Goal: Task Accomplishment & Management: Use online tool/utility

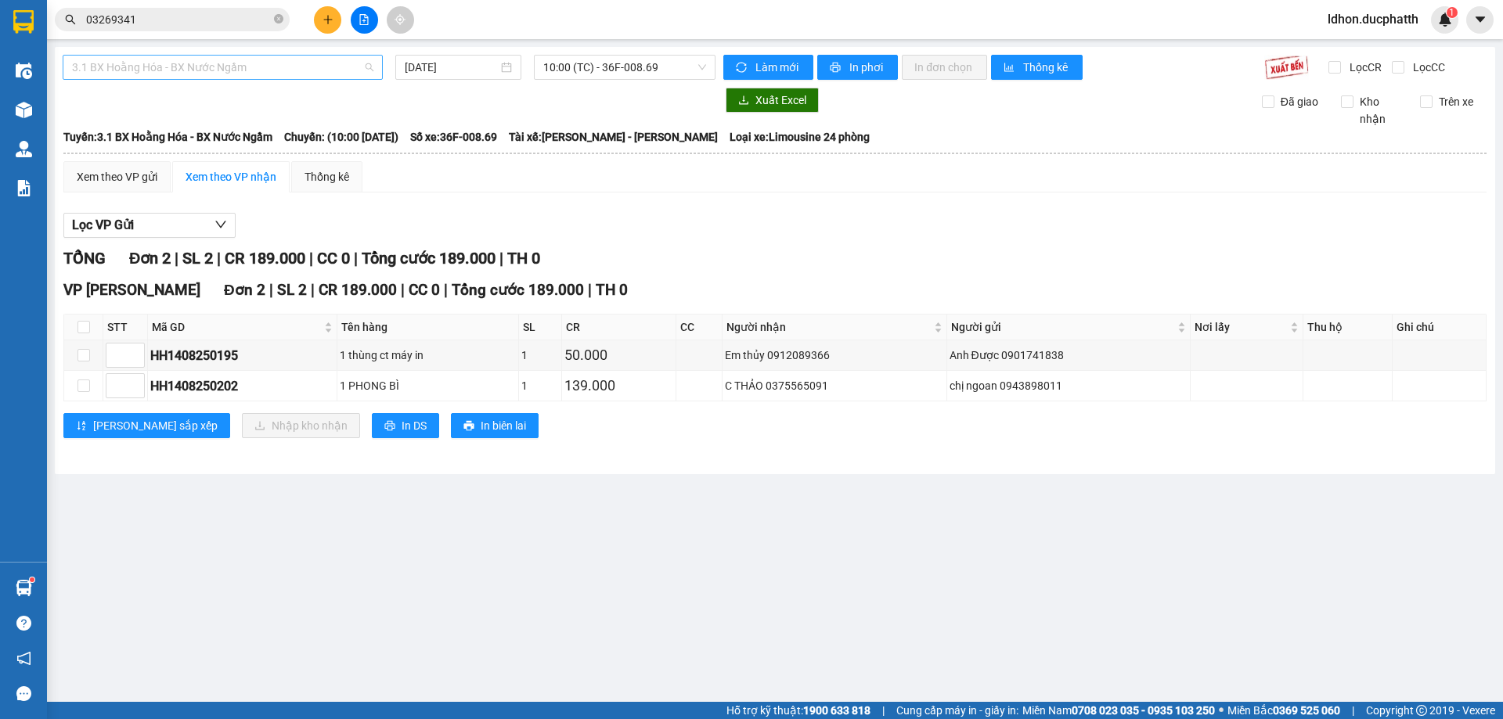
click at [367, 67] on span "3.1 BX Hoằng Hóa - BX Nước Ngầm" at bounding box center [222, 67] width 301 height 23
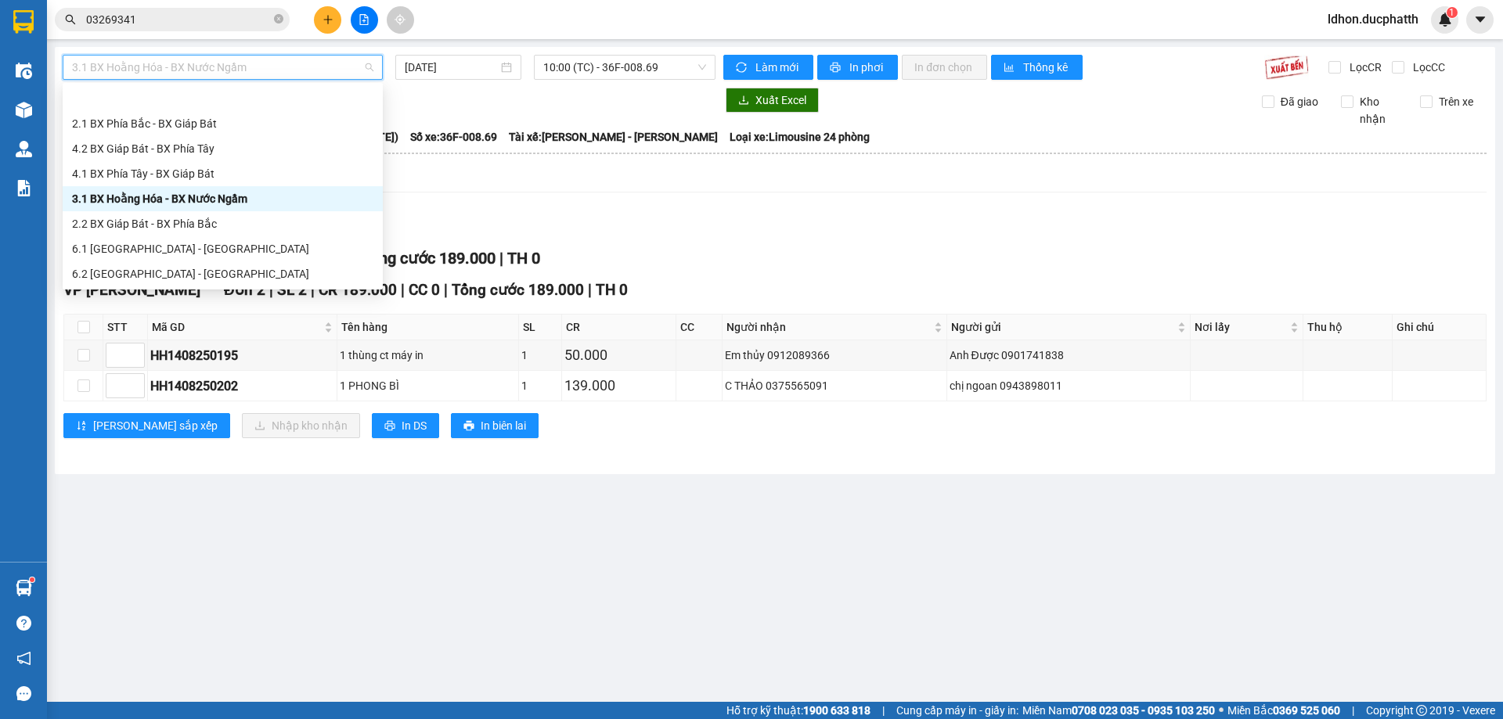
click at [253, 290] on div "1.1 BX Phía Tây - BX Nước Ngầm" at bounding box center [222, 298] width 301 height 17
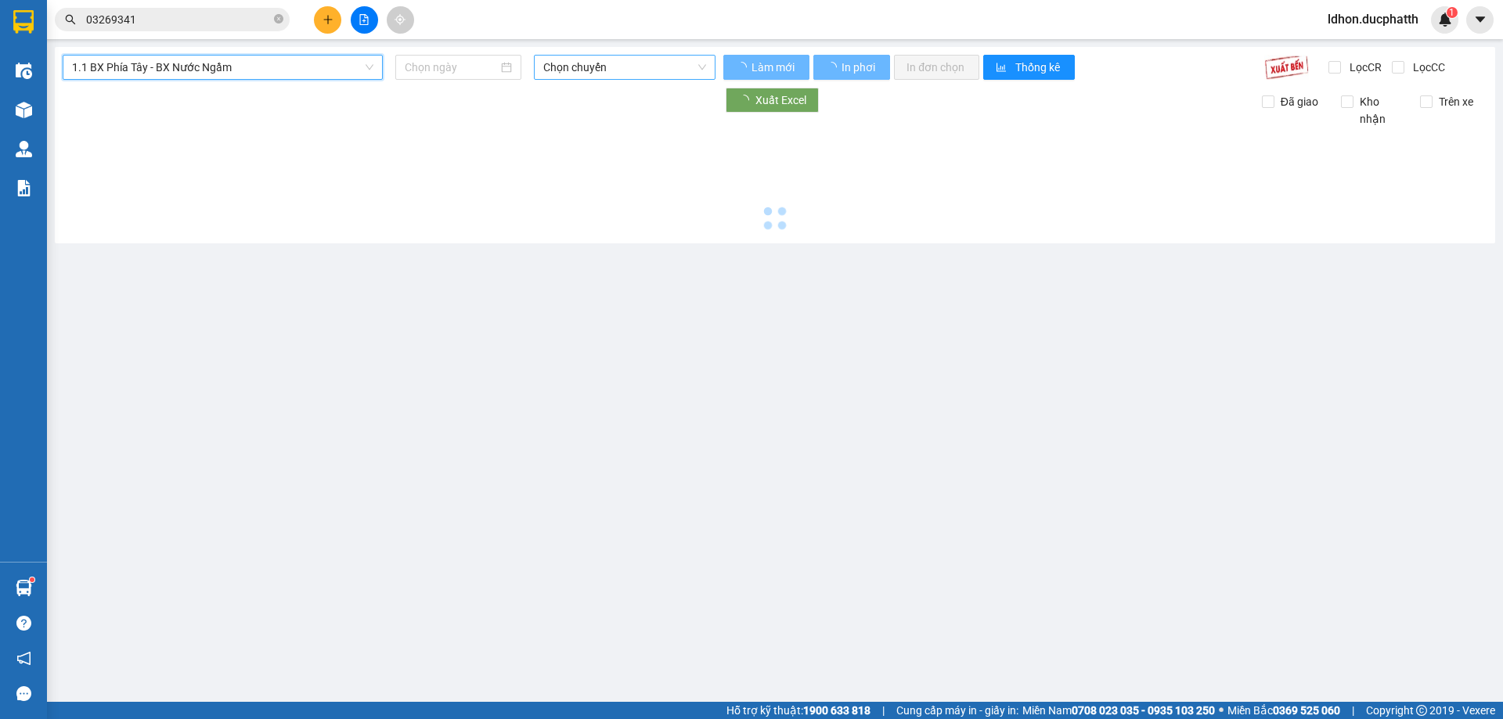
type input "[DATE]"
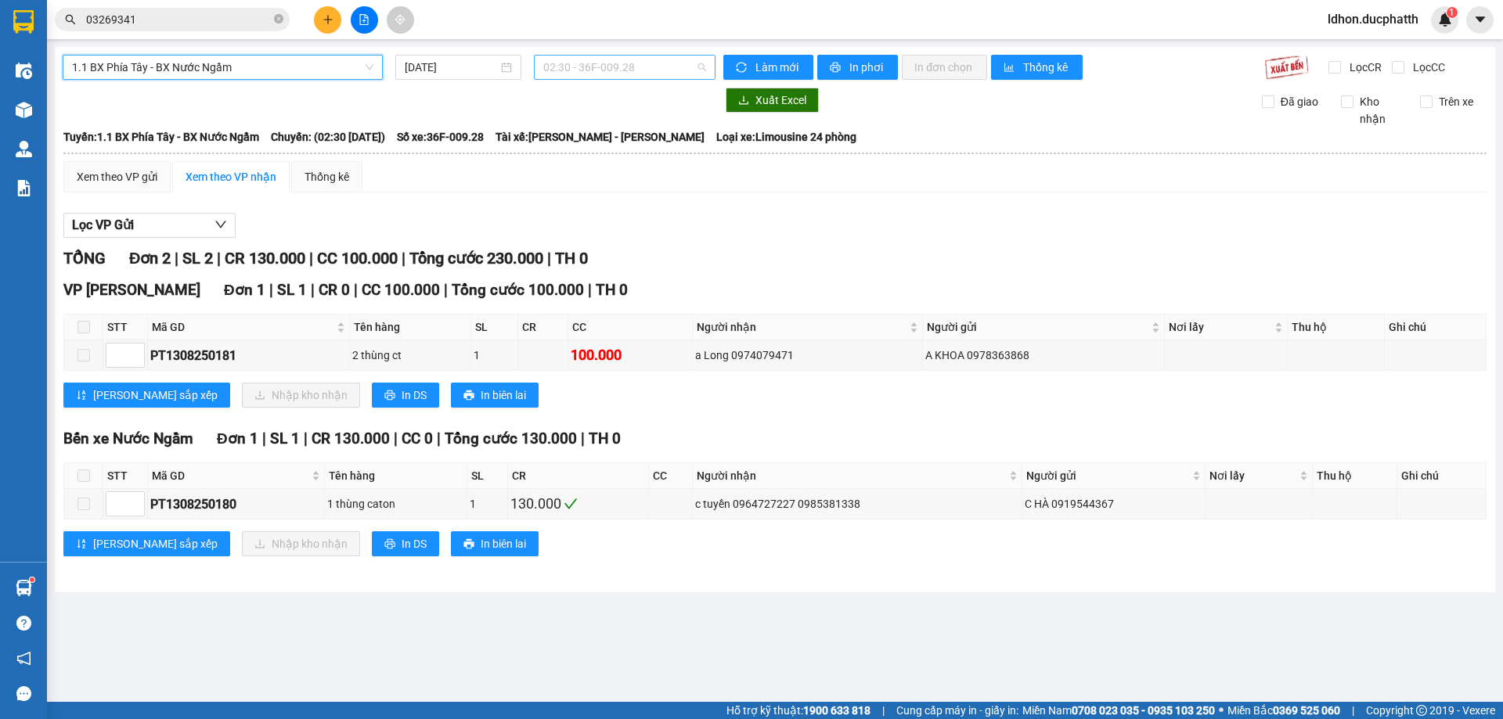
click at [700, 67] on span "02:30 - 36F-009.28" at bounding box center [624, 67] width 163 height 23
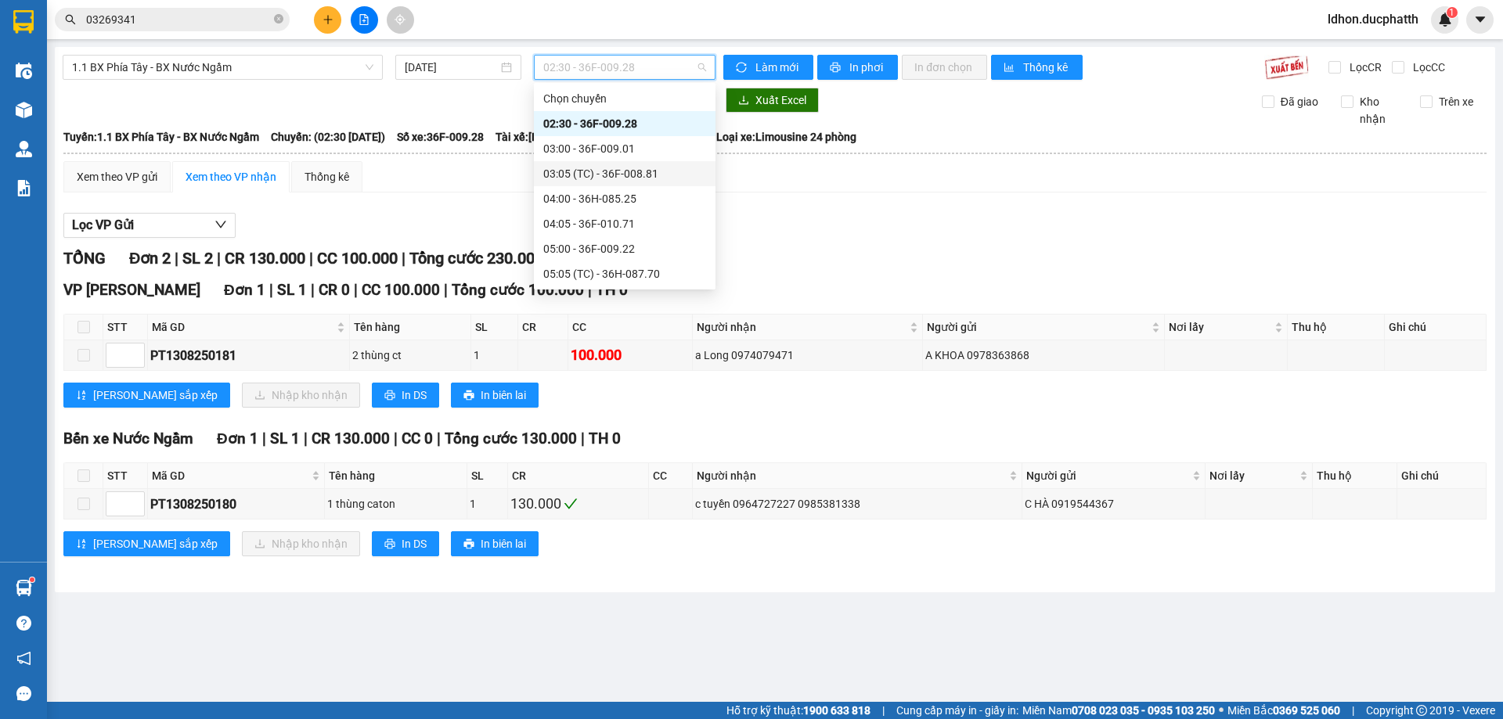
click at [646, 168] on div "03:05 (TC) - 36F-008.81" at bounding box center [624, 173] width 163 height 17
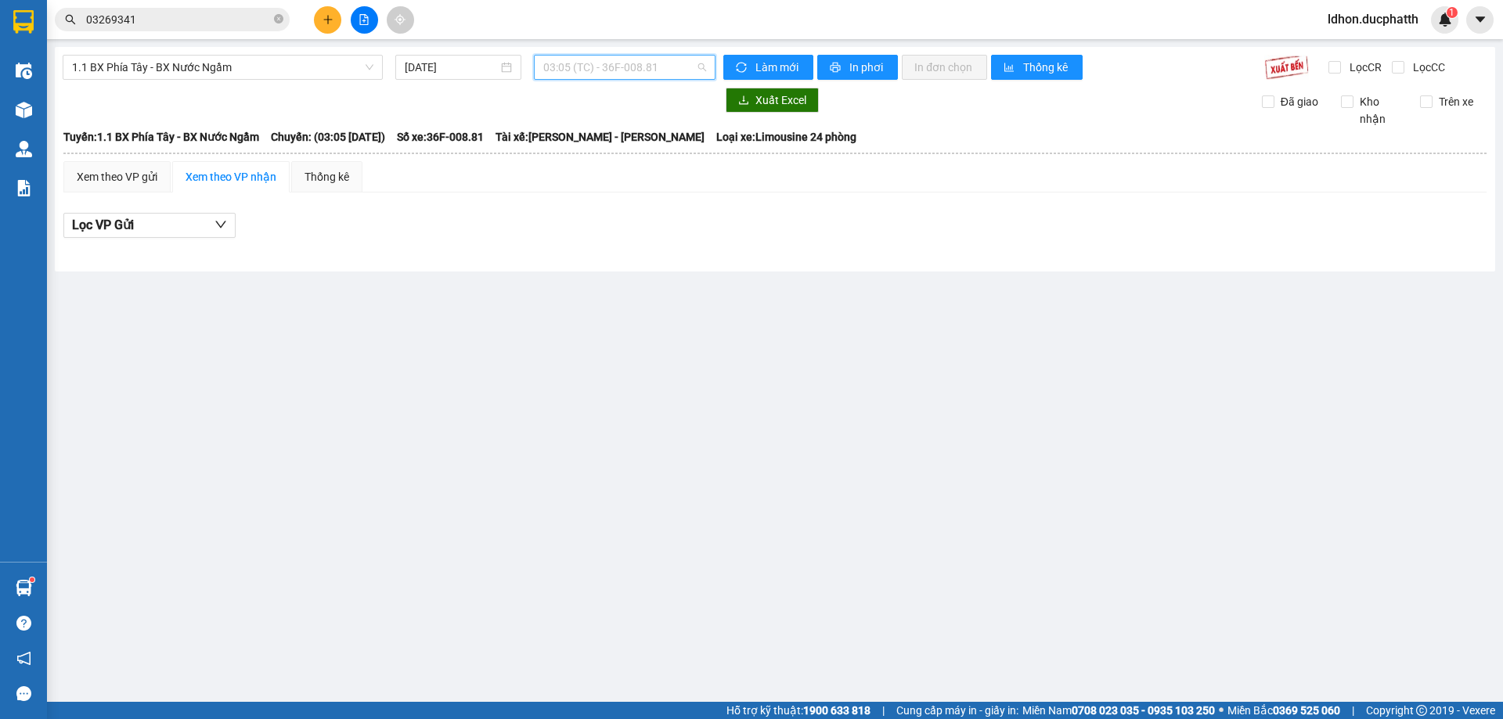
click at [700, 67] on span "03:05 (TC) - 36F-008.81" at bounding box center [624, 67] width 163 height 23
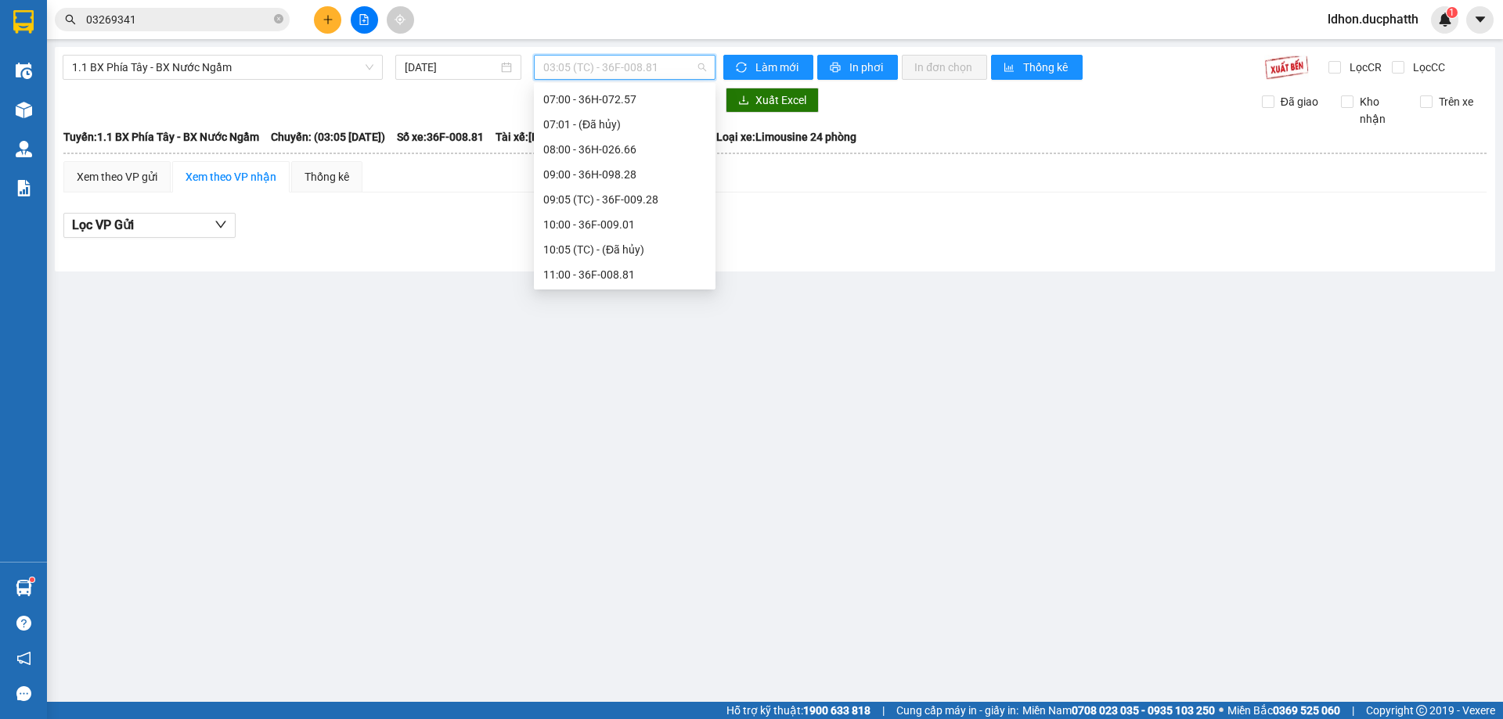
scroll to position [313, 0]
click at [595, 175] on div "11:00 - 36F-008.81" at bounding box center [625, 186] width 182 height 25
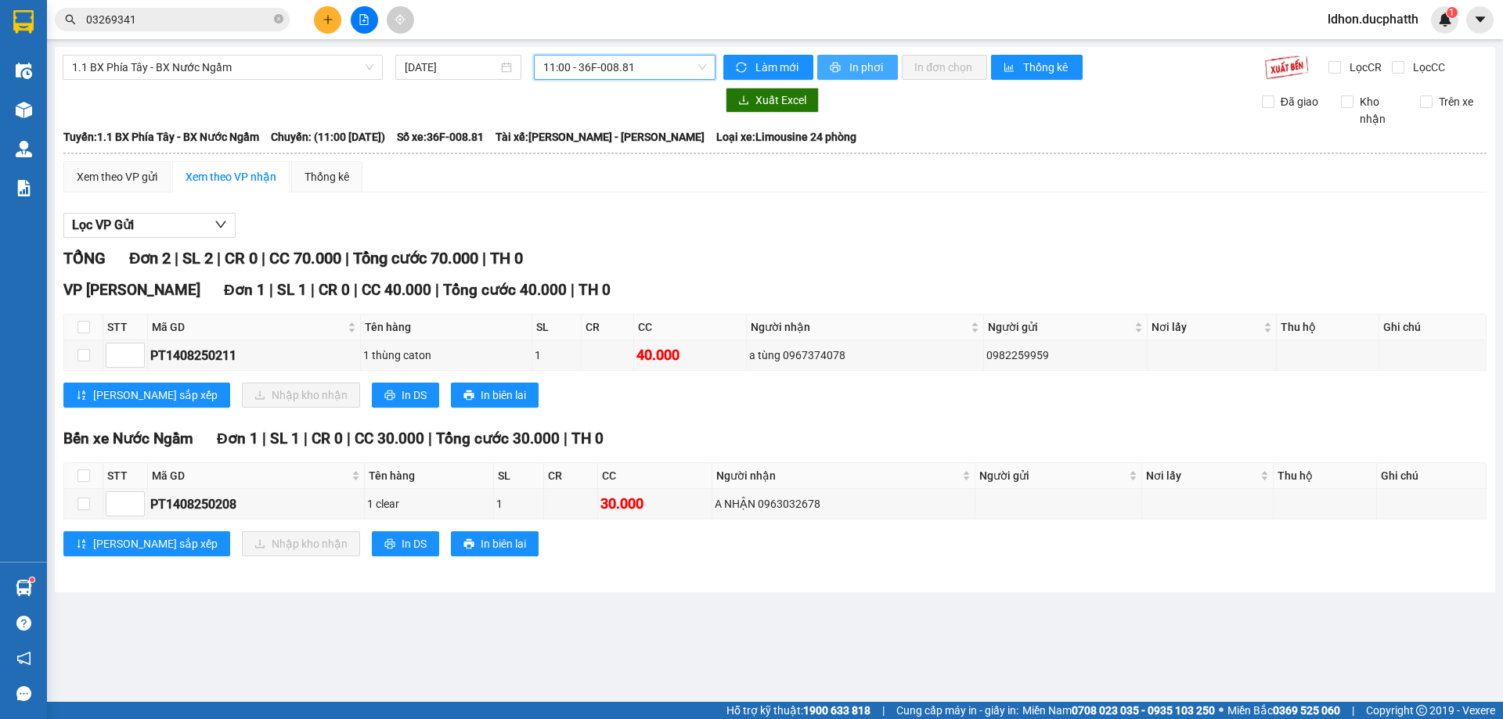
click at [838, 60] on button "In phơi" at bounding box center [857, 67] width 81 height 25
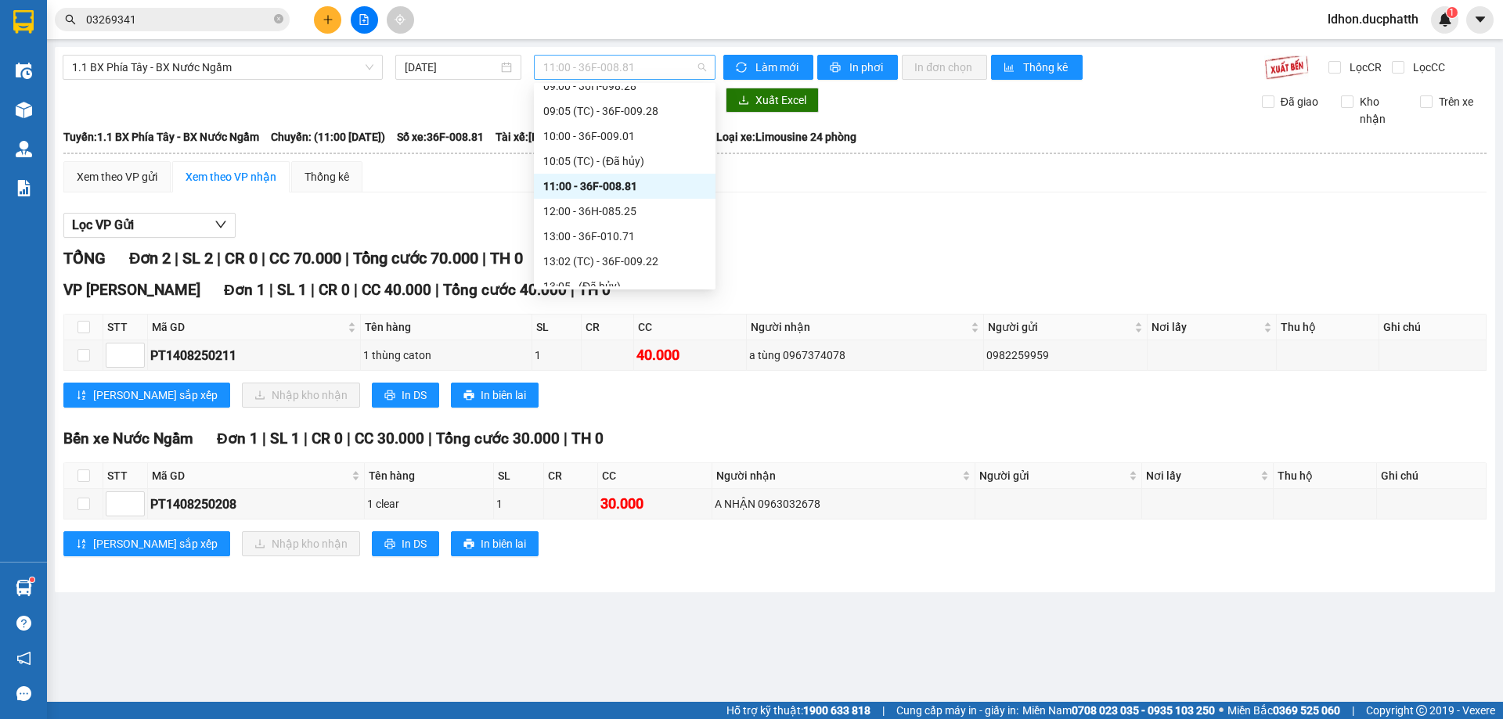
click at [694, 66] on span "11:00 - 36F-008.81" at bounding box center [624, 67] width 163 height 23
click at [690, 211] on div "12:00 - 36H-085.25" at bounding box center [624, 211] width 163 height 17
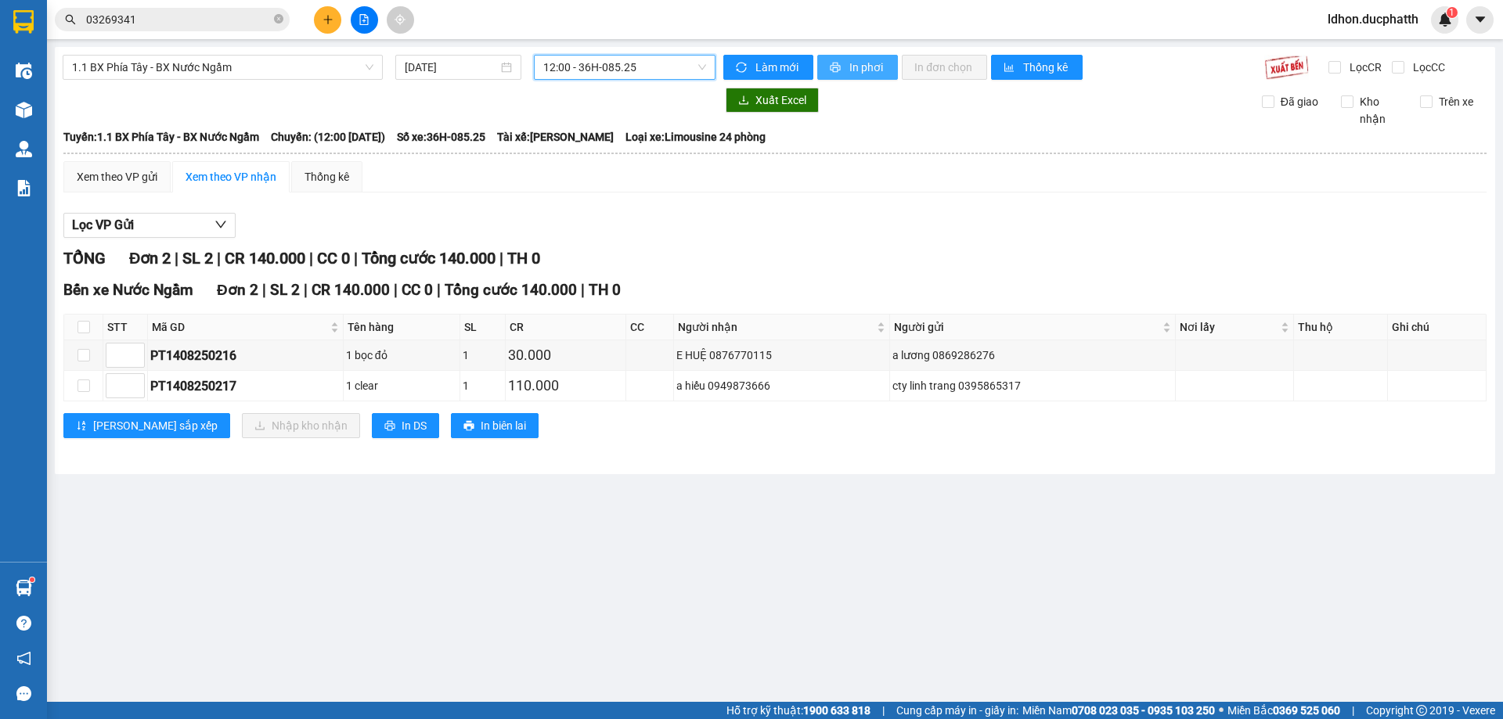
click at [862, 68] on span "In phơi" at bounding box center [867, 67] width 36 height 17
click at [369, 71] on span "1.1 BX Phía Tây - BX Nước Ngầm" at bounding box center [222, 67] width 301 height 23
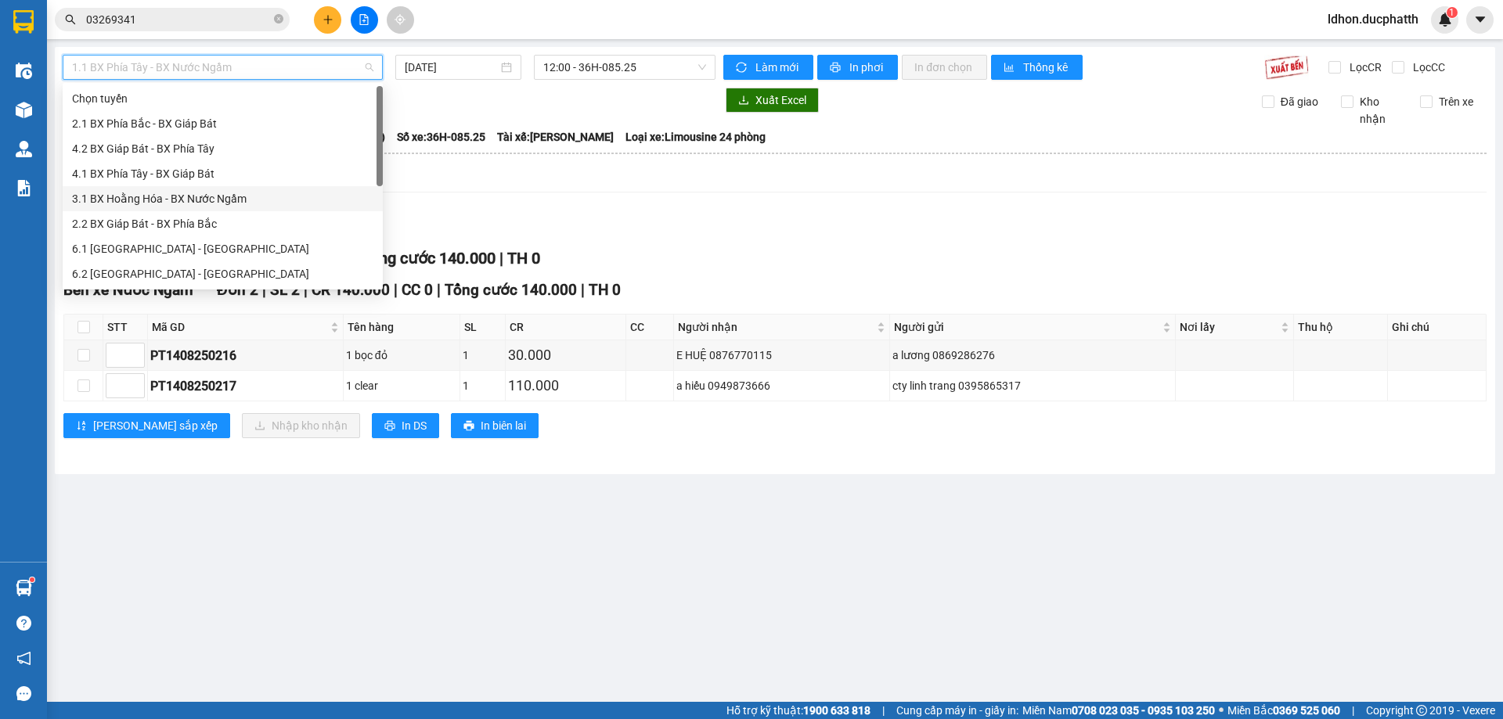
click at [151, 192] on div "3.1 BX Hoằng Hóa - BX Nước Ngầm" at bounding box center [222, 198] width 301 height 17
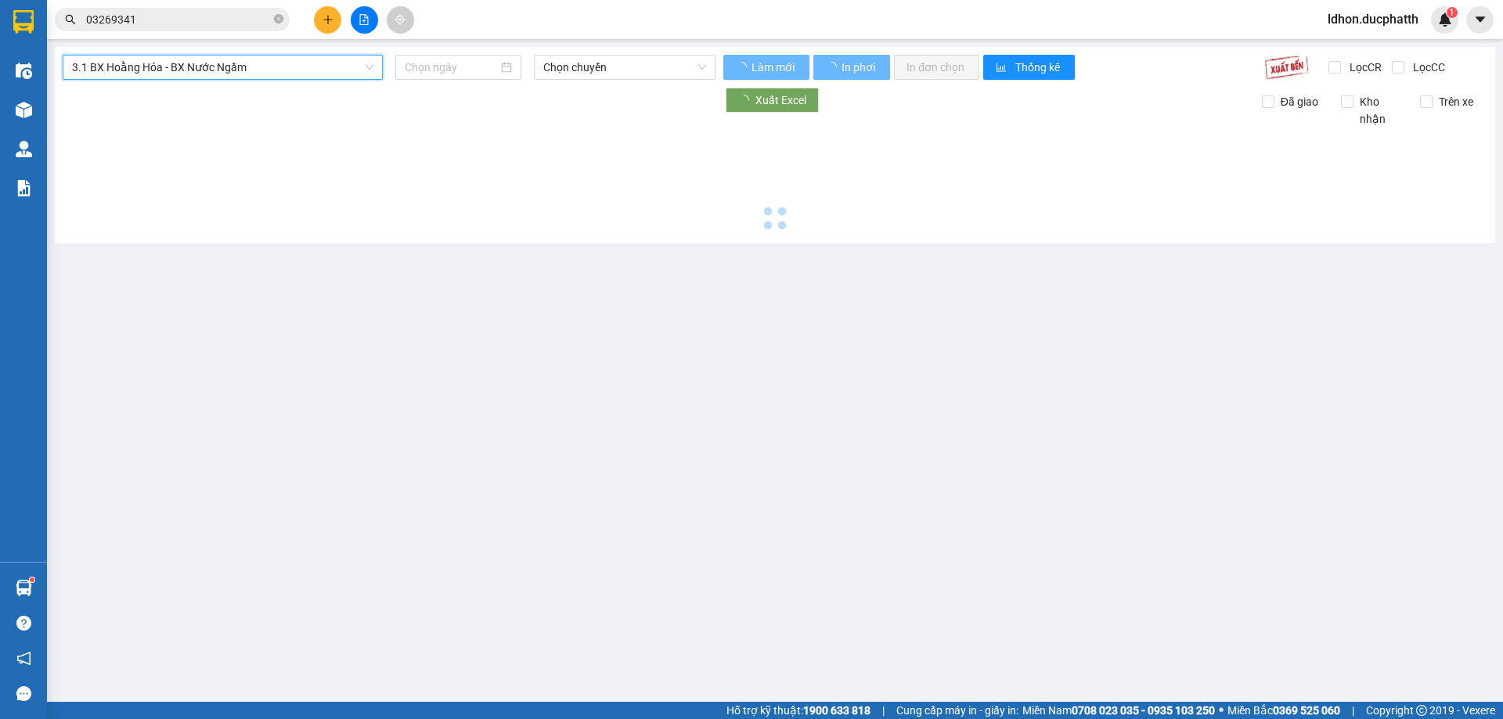
type input "[DATE]"
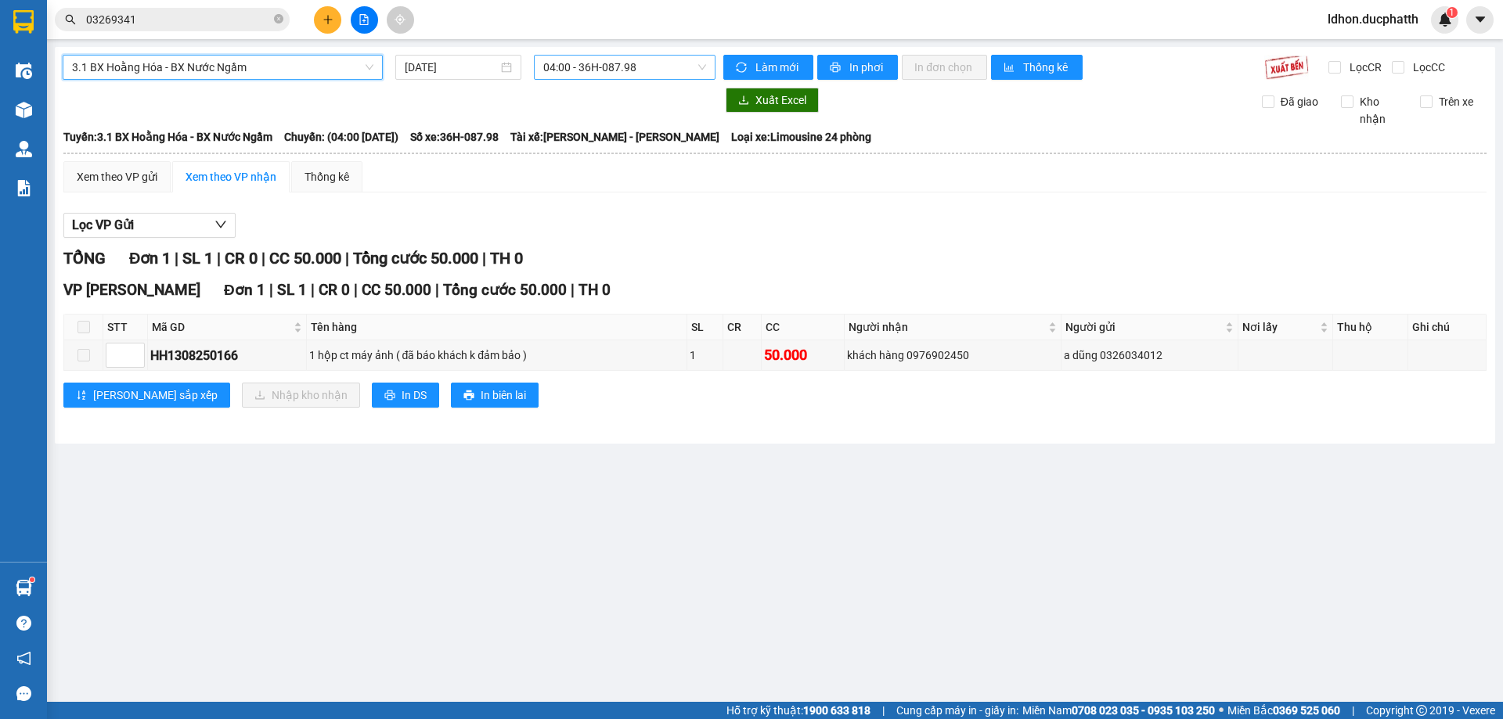
click at [695, 67] on span "04:00 - 36H-087.98" at bounding box center [624, 67] width 163 height 23
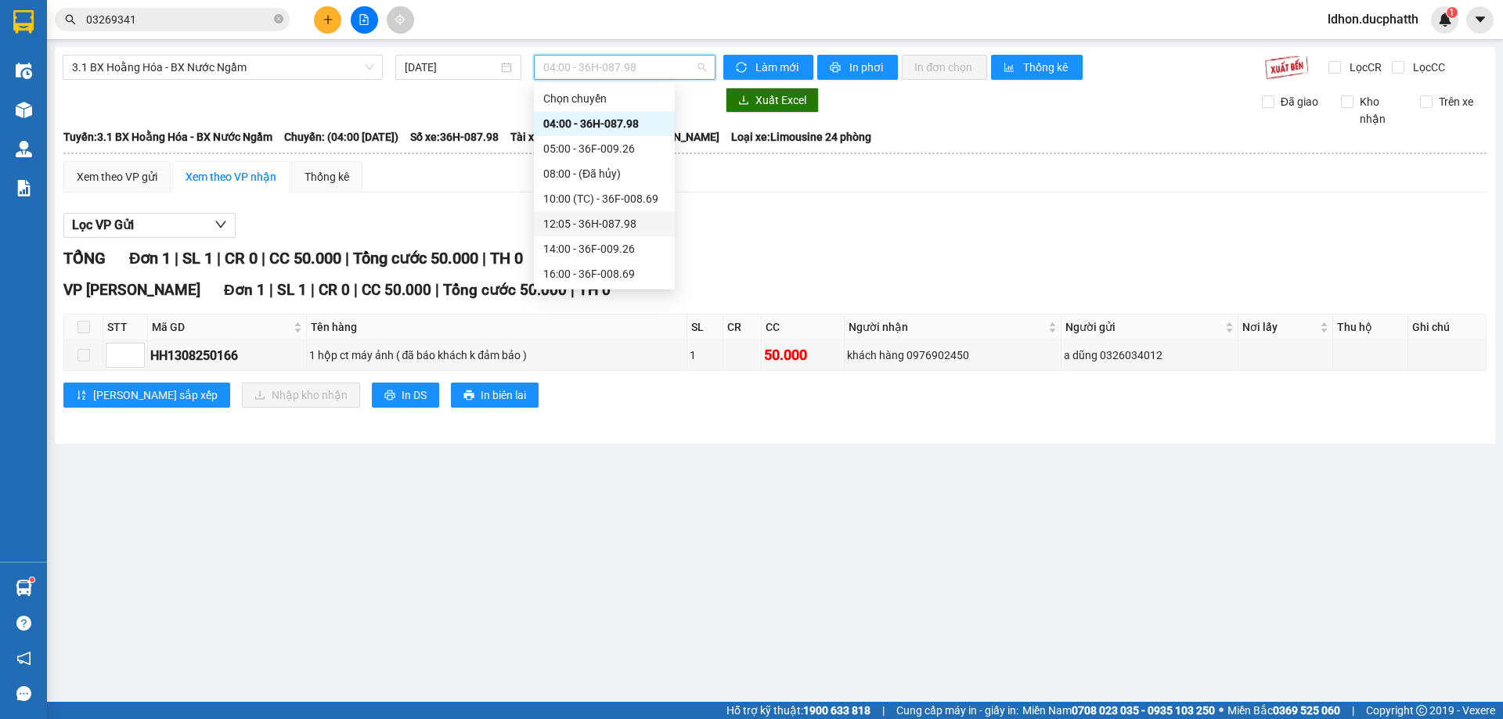
click at [584, 214] on div "12:05 - 36H-087.98" at bounding box center [604, 223] width 141 height 25
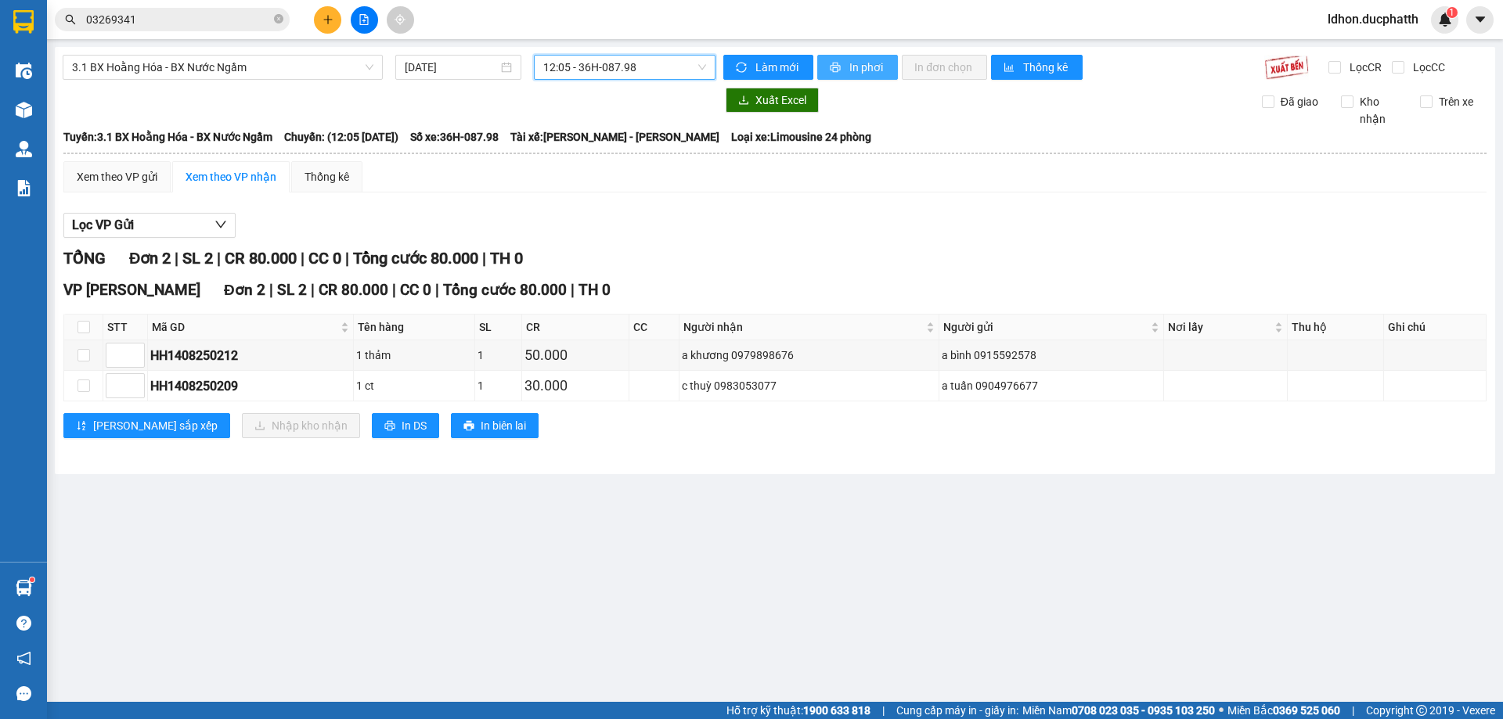
click at [861, 65] on span "In phơi" at bounding box center [867, 67] width 36 height 17
click at [371, 68] on span "3.1 BX Hoằng Hóa - BX Nước Ngầm" at bounding box center [222, 67] width 301 height 23
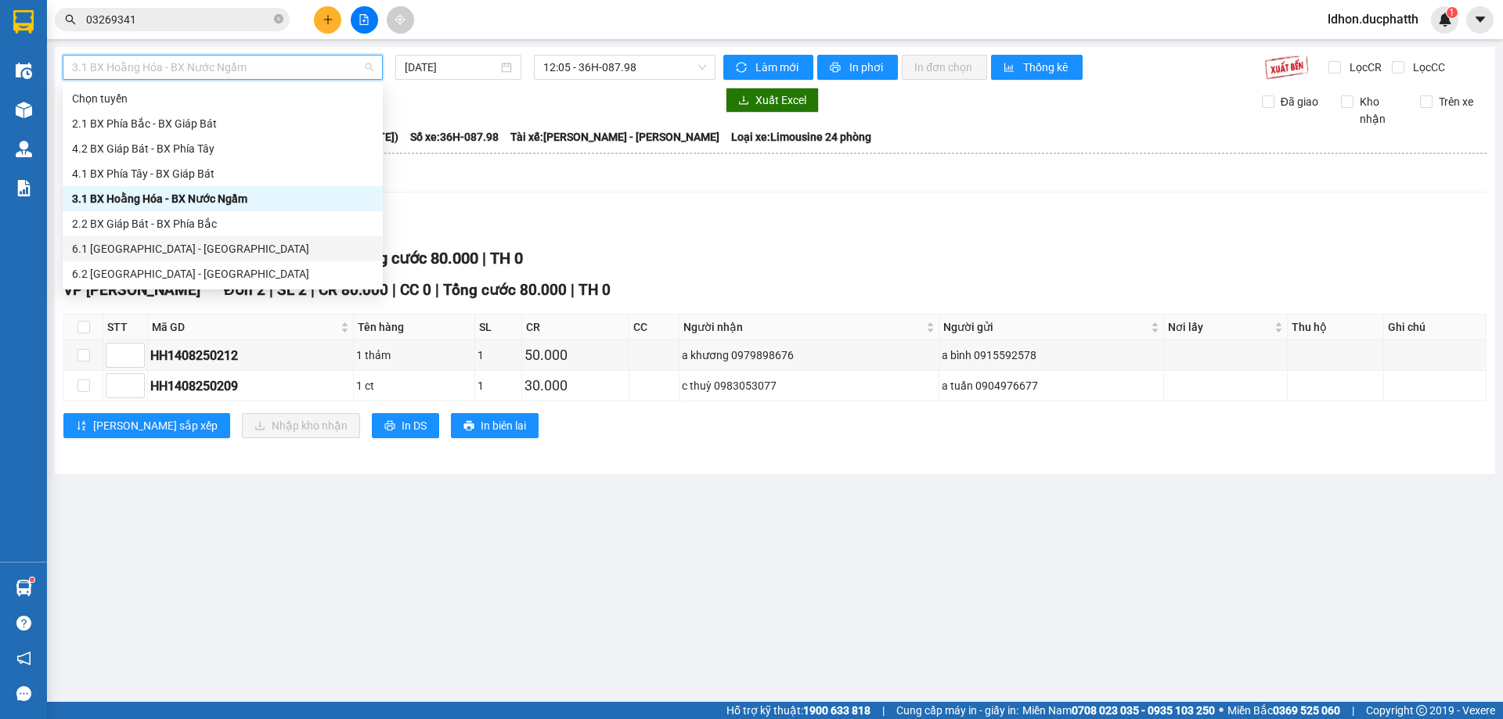
scroll to position [125, 0]
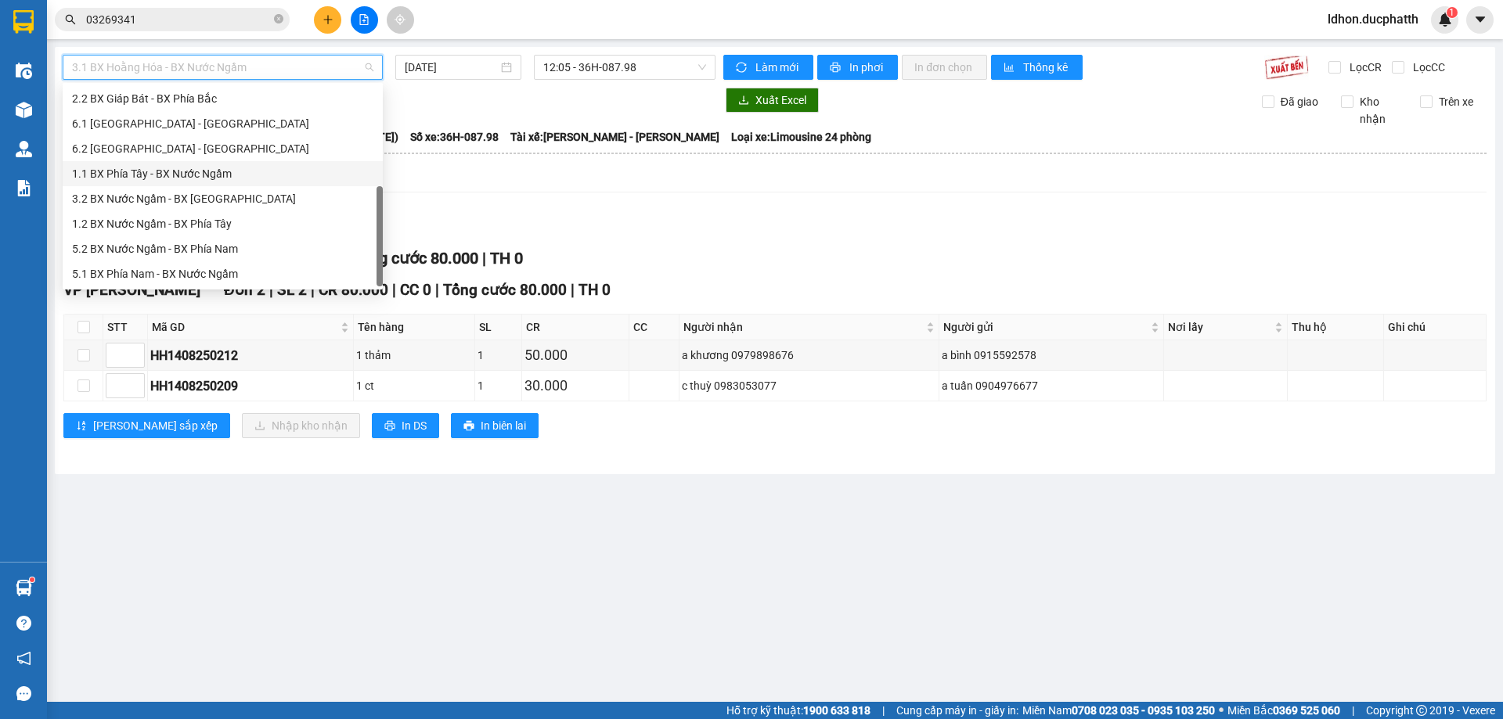
click at [223, 168] on div "1.1 BX Phía Tây - BX Nước Ngầm" at bounding box center [222, 173] width 301 height 17
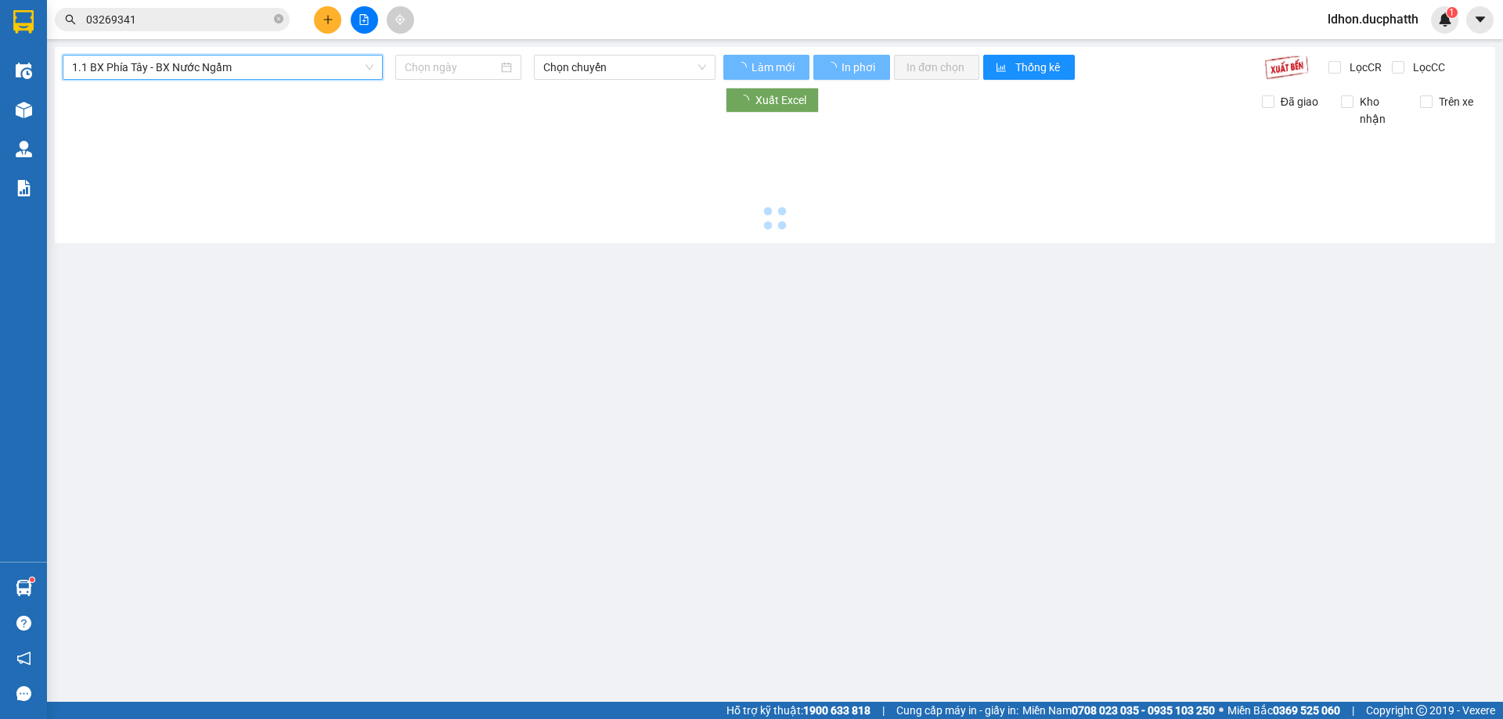
type input "[DATE]"
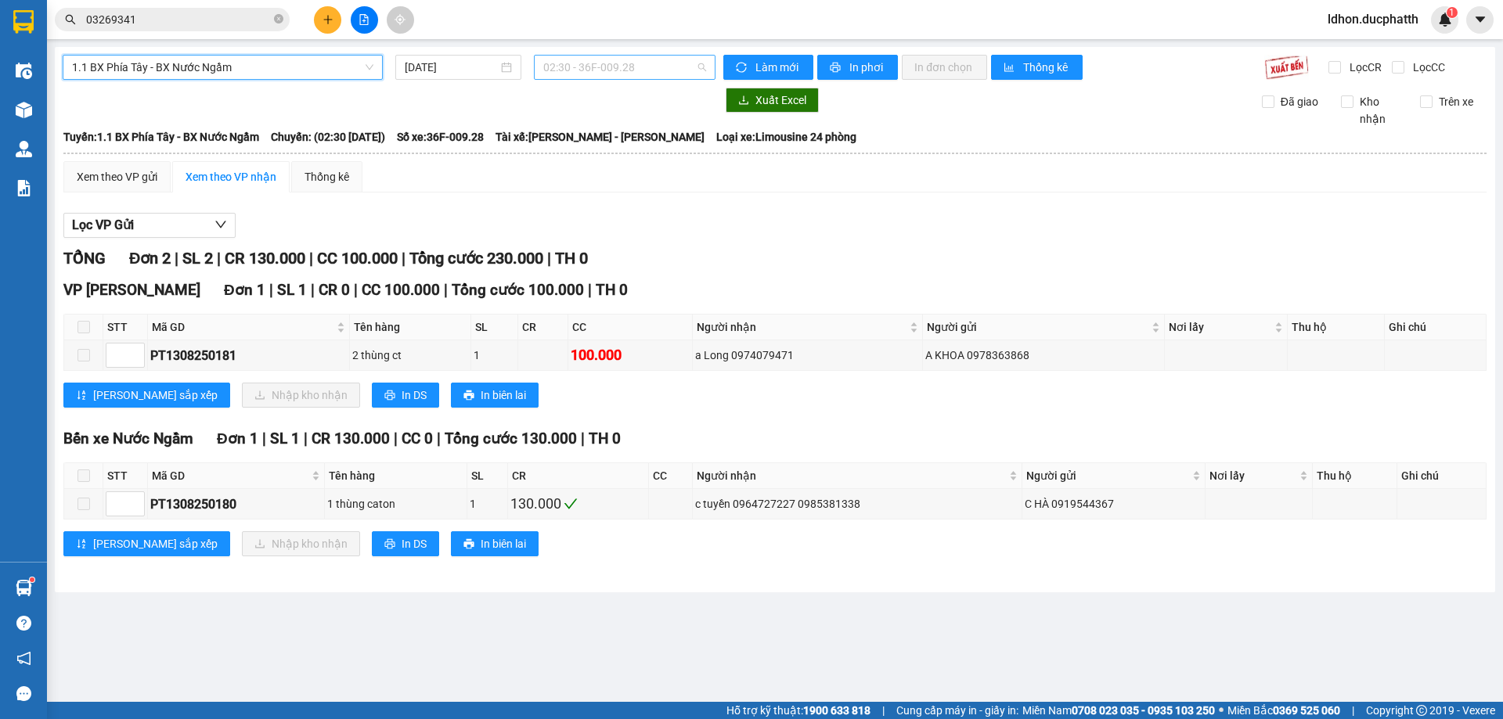
click at [700, 70] on span "02:30 - 36F-009.28" at bounding box center [624, 67] width 163 height 23
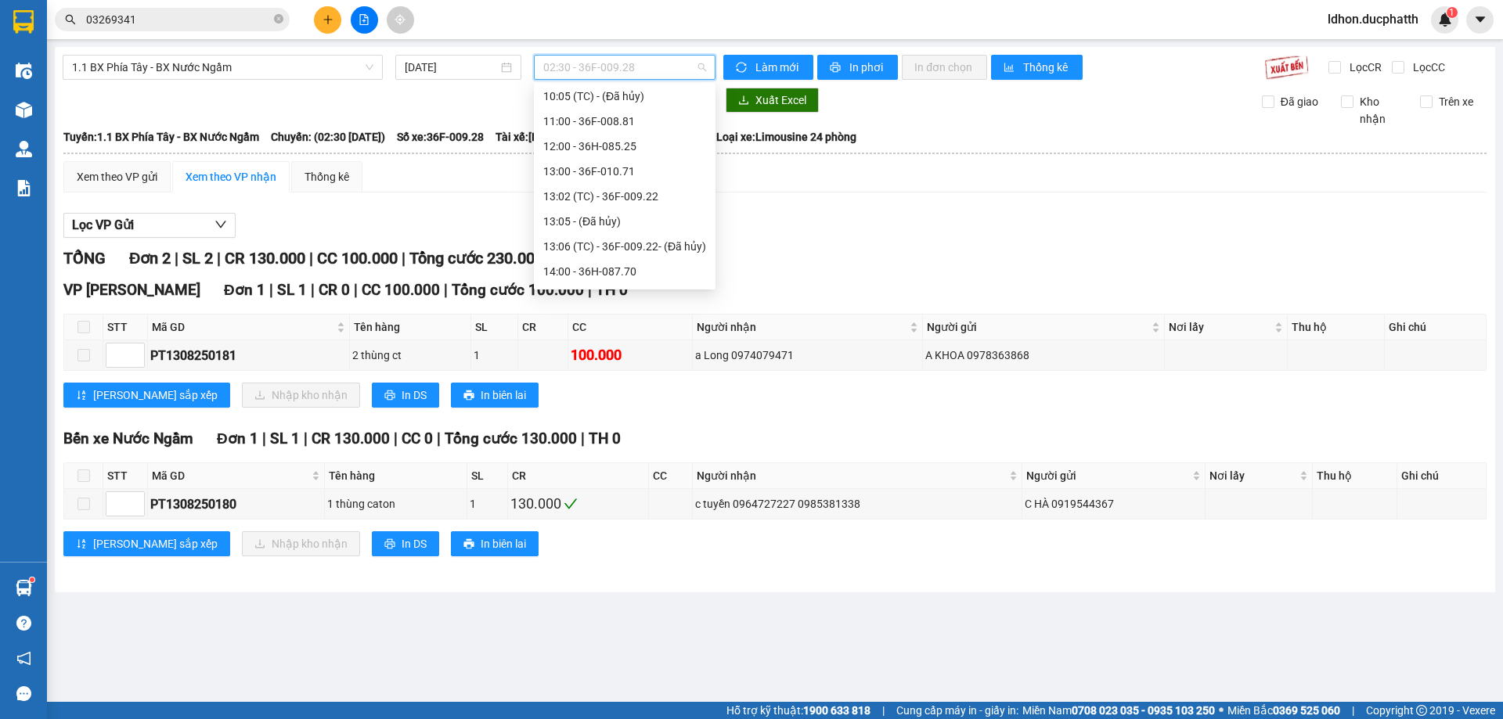
scroll to position [391, 0]
click at [607, 150] on div "13:00 - 36F-010.71" at bounding box center [624, 157] width 163 height 17
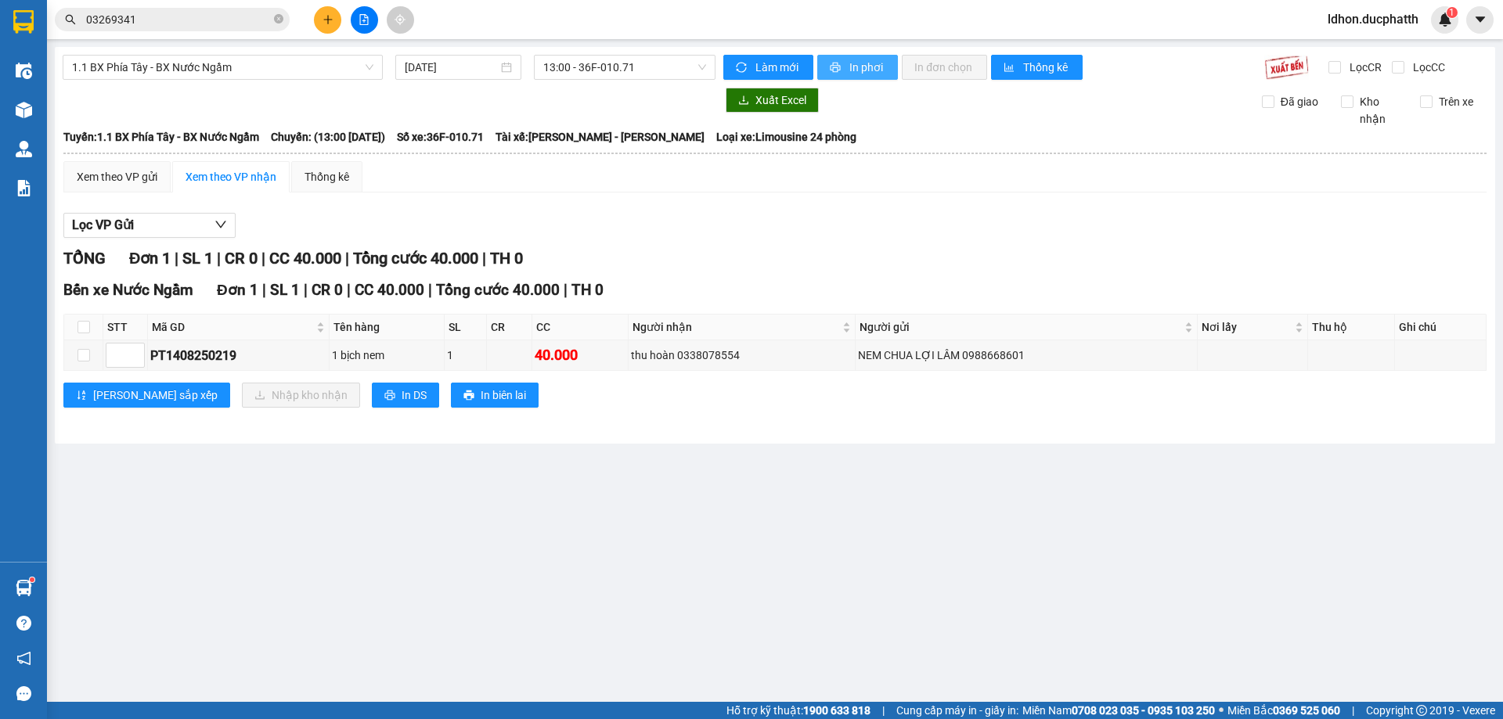
click at [853, 70] on span "In phơi" at bounding box center [867, 67] width 36 height 17
click at [695, 64] on span "13:00 - 36F-010.71" at bounding box center [624, 67] width 163 height 23
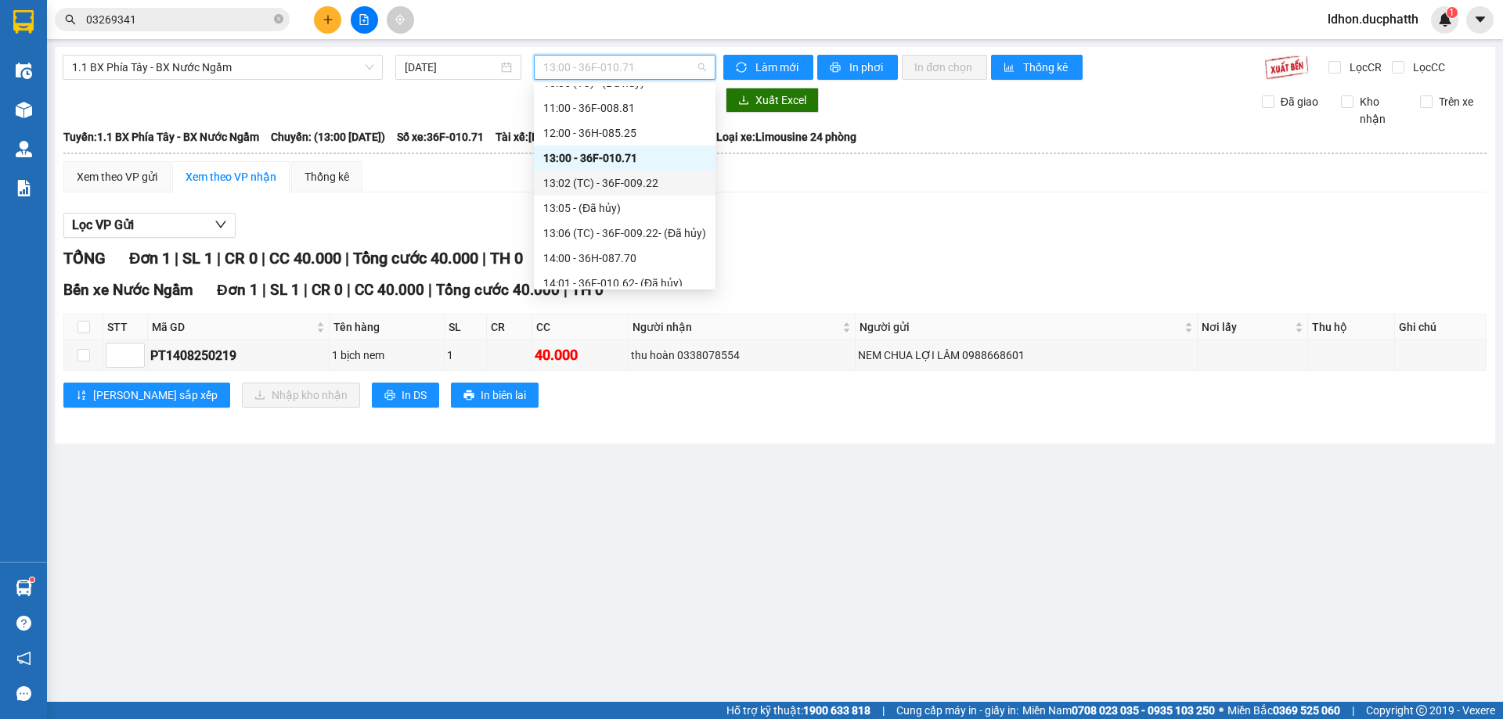
click at [664, 183] on div "13:02 (TC) - 36F-009.22" at bounding box center [624, 183] width 163 height 17
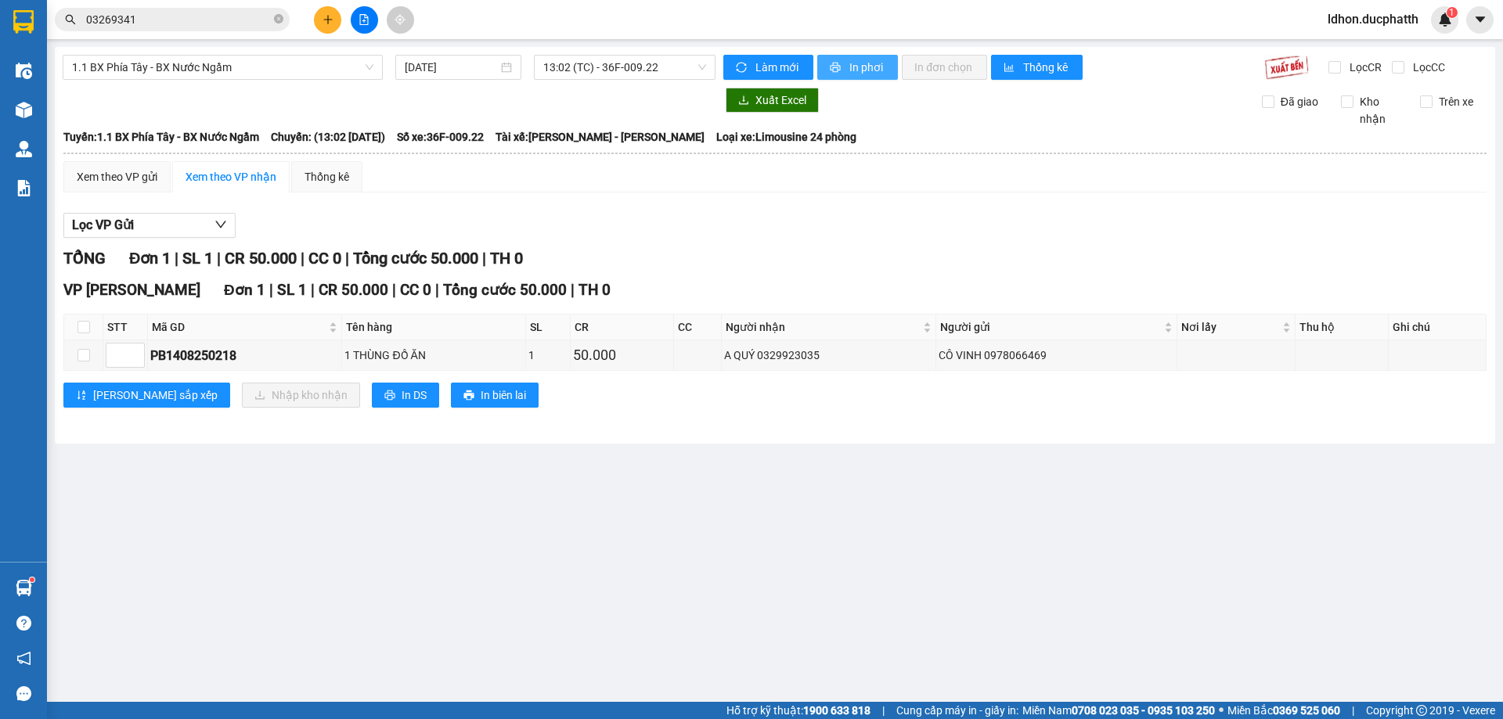
click at [863, 66] on span "In phơi" at bounding box center [867, 67] width 36 height 17
